Goal: Find specific page/section: Find specific page/section

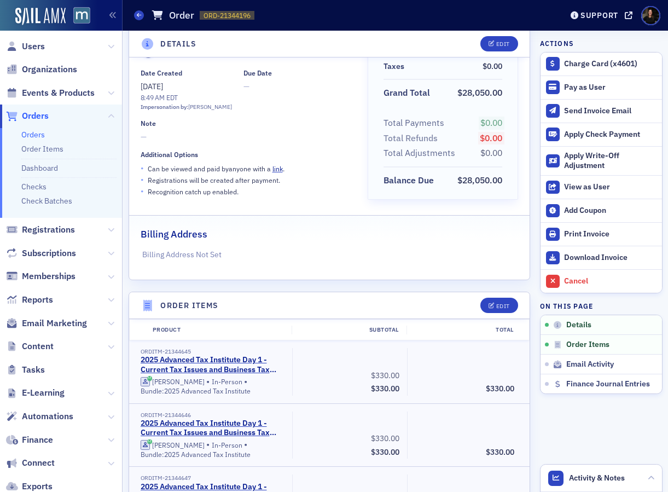
scroll to position [79, 0]
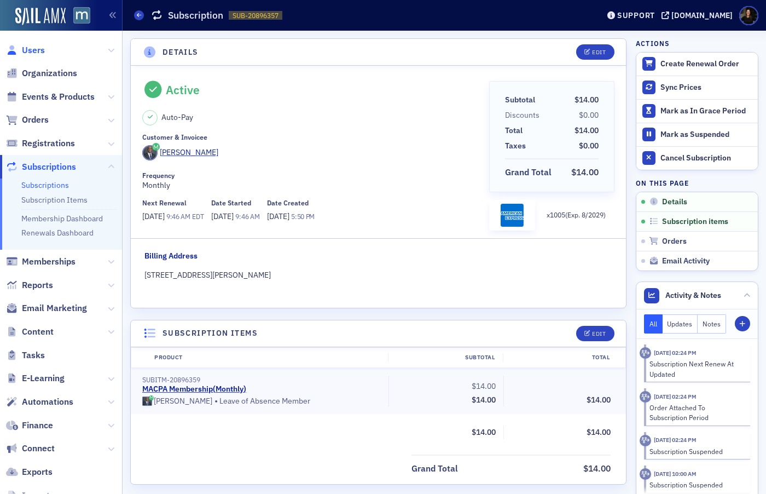
click at [43, 53] on span "Users" at bounding box center [33, 50] width 23 height 12
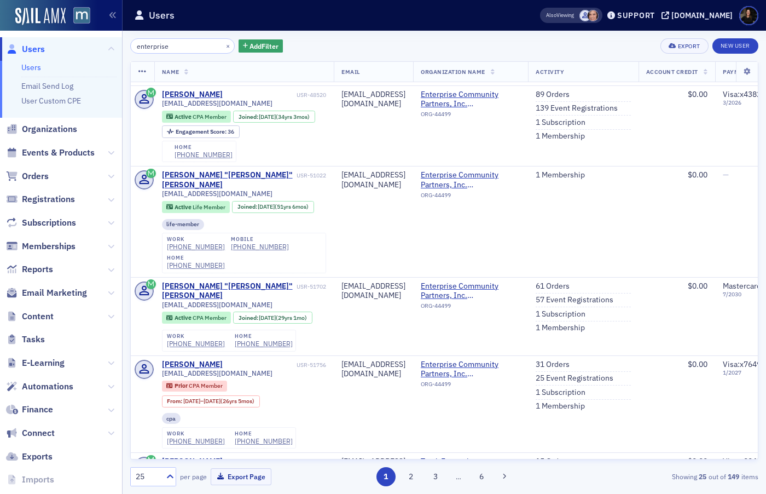
scroll to position [346, 0]
type input "enterprise"
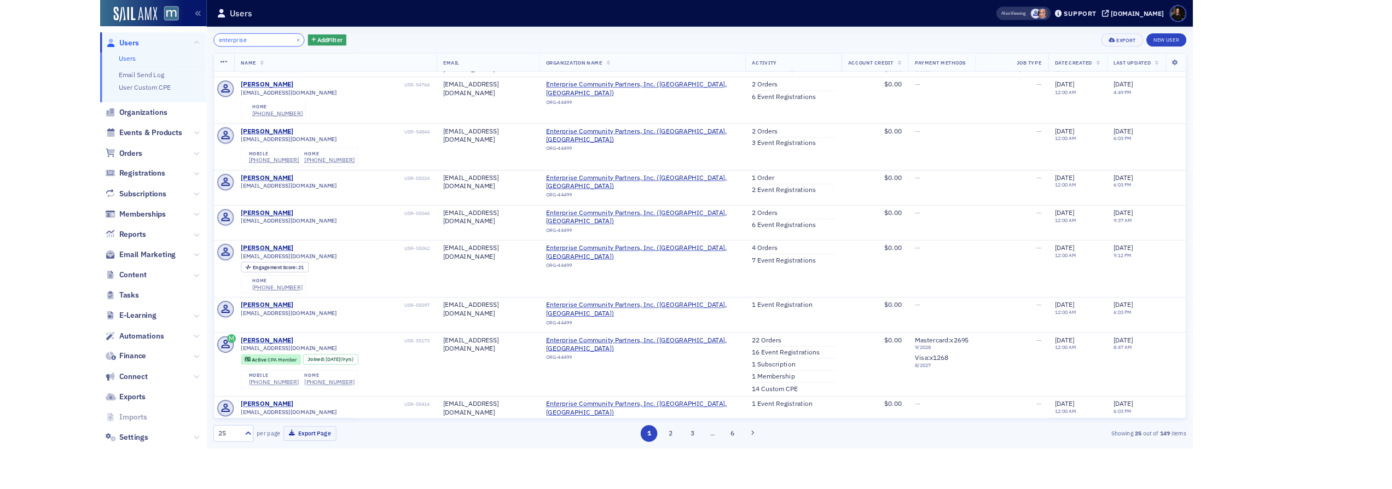
scroll to position [898, 0]
